Goal: Task Accomplishment & Management: Manage account settings

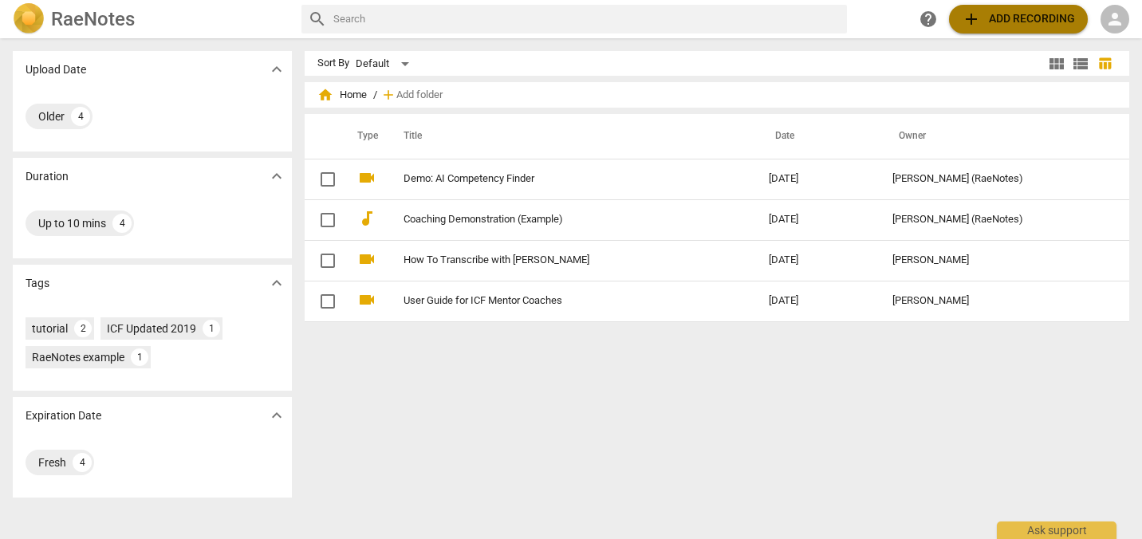
click at [1025, 22] on span "add Add recording" at bounding box center [1017, 19] width 113 height 19
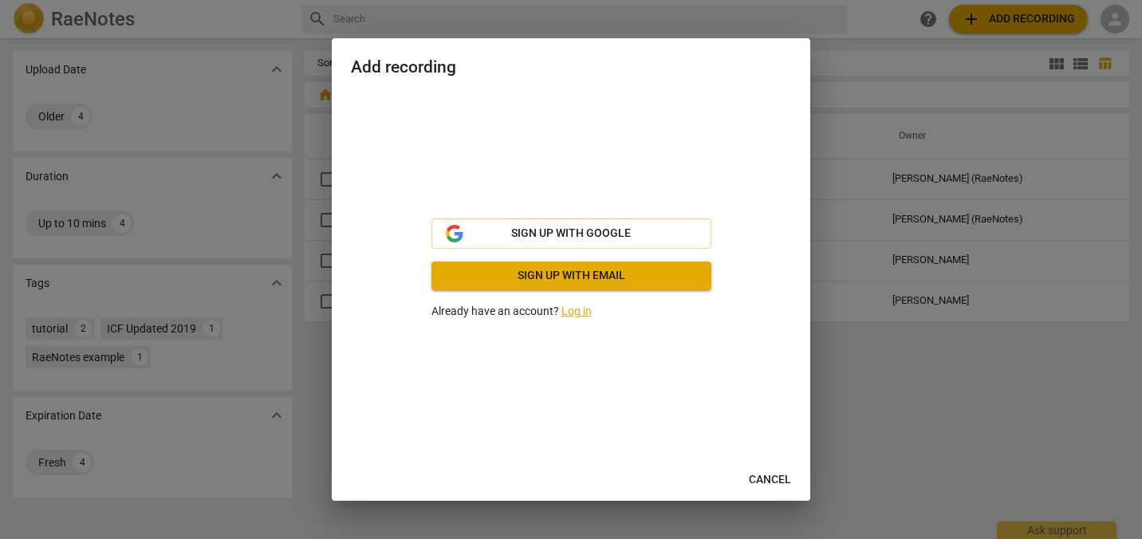
click at [561, 311] on link "Log in" at bounding box center [576, 311] width 30 height 13
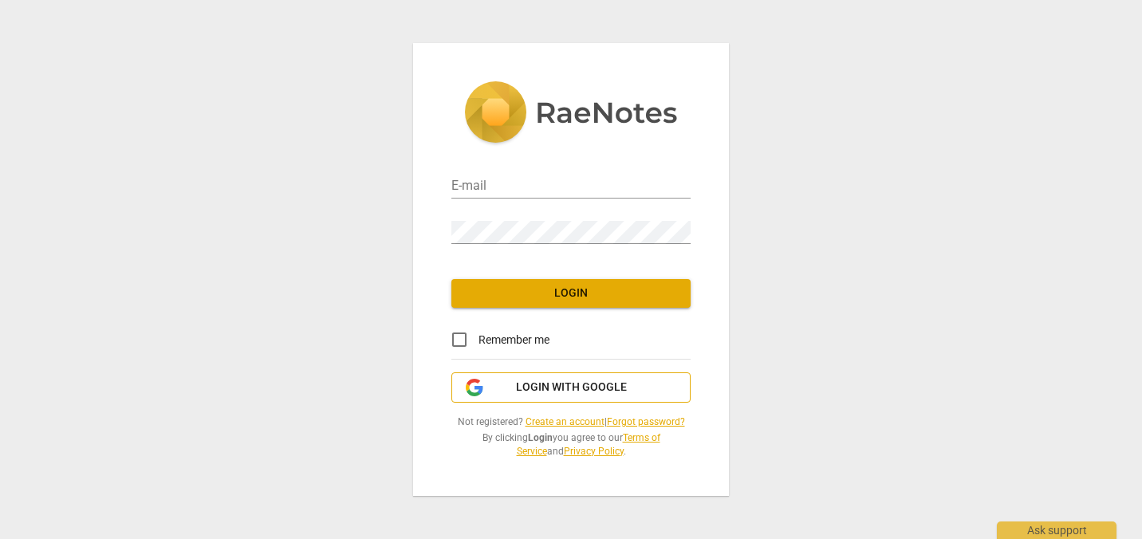
click at [592, 395] on span "Login with Google" at bounding box center [571, 387] width 111 height 16
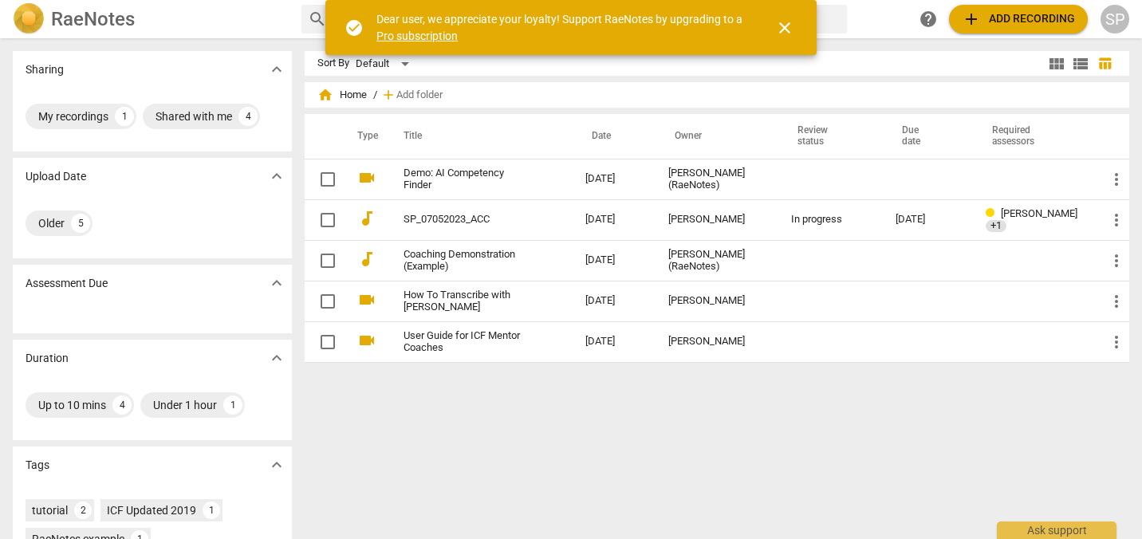
click at [784, 22] on span "close" at bounding box center [784, 27] width 19 height 19
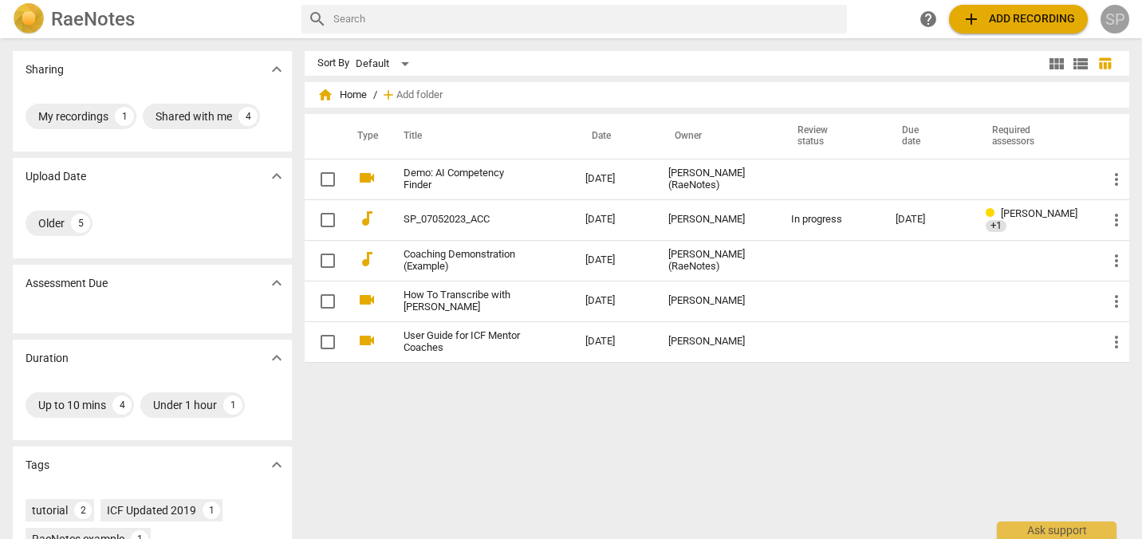
click at [1113, 19] on div "SP" at bounding box center [1114, 19] width 29 height 29
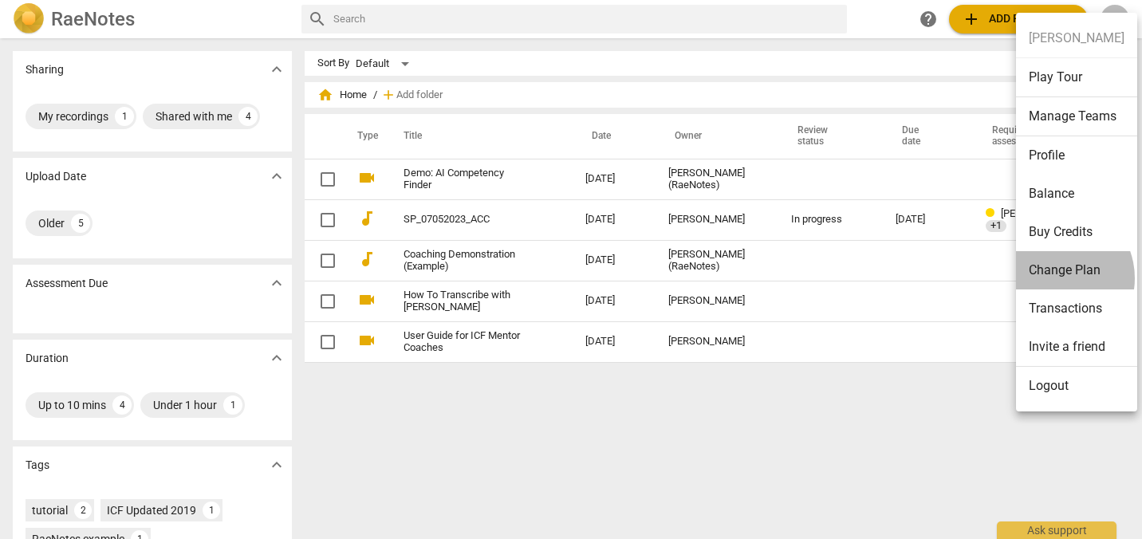
click at [1053, 278] on li "Change Plan" at bounding box center [1076, 270] width 121 height 38
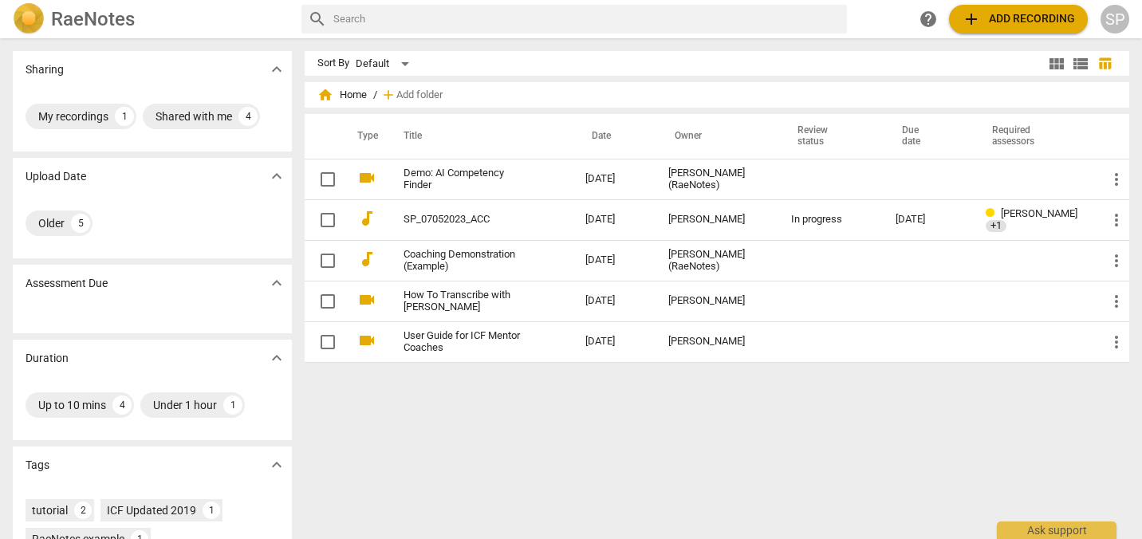
click at [729, 446] on div "Sort By Default view_module view_list table_chart home Home / add Add folder Ty…" at bounding box center [723, 288] width 837 height 475
